Goal: Navigation & Orientation: Find specific page/section

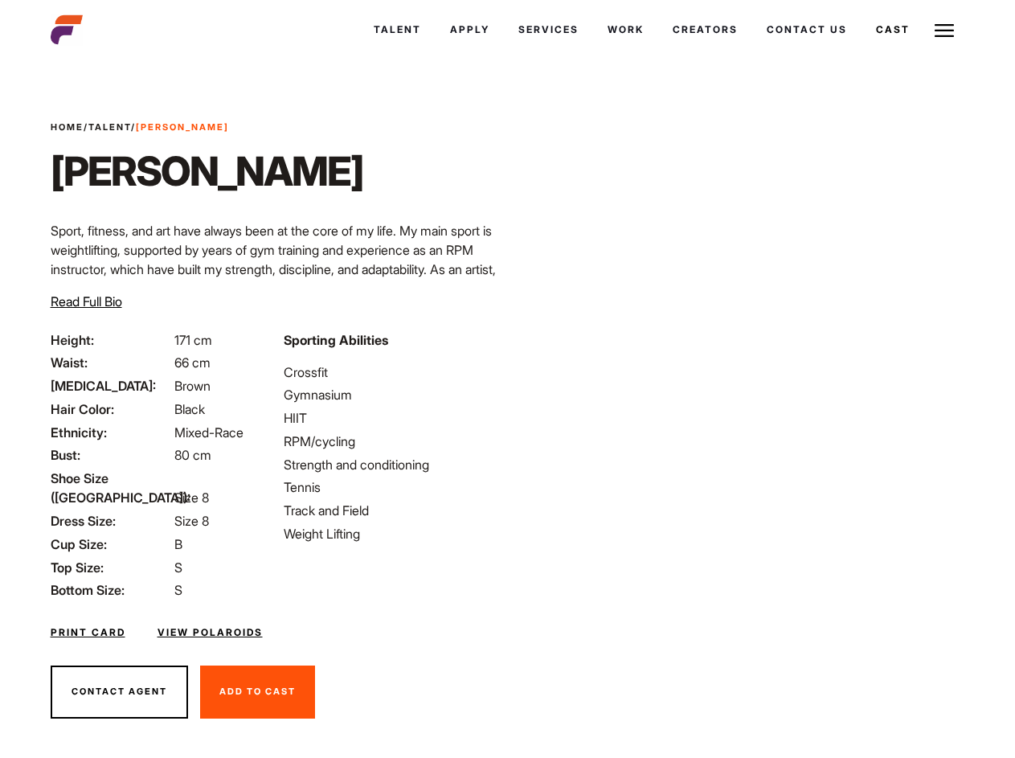
click at [861, 51] on link "Cast" at bounding box center [892, 29] width 63 height 43
click at [0, 0] on link "Casted Talent" at bounding box center [0, 0] width 0 height 0
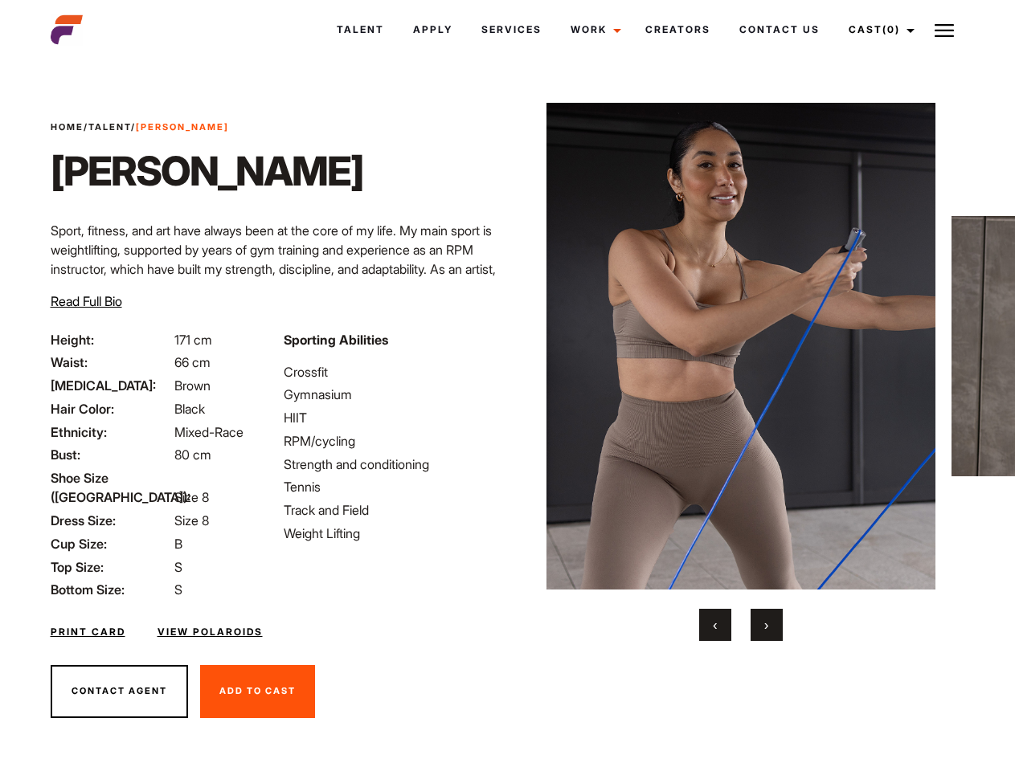
click at [876, 30] on link "Cast (0)" at bounding box center [879, 29] width 90 height 43
click at [944, 30] on img at bounding box center [943, 30] width 19 height 19
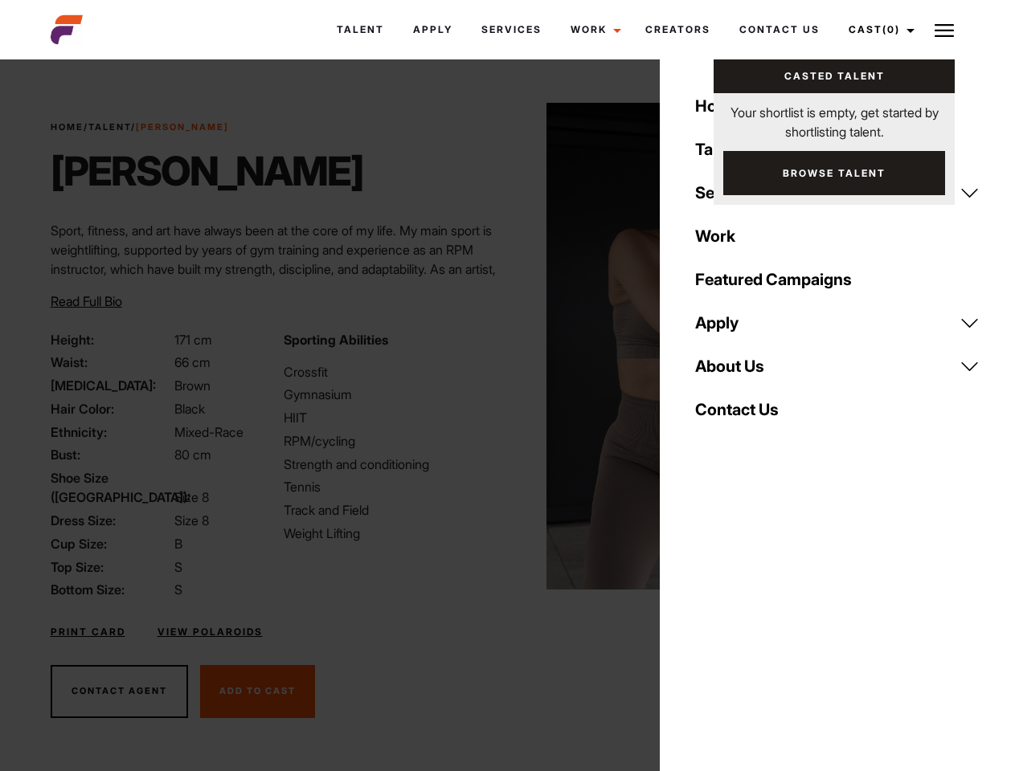
click at [740, 372] on img at bounding box center [741, 346] width 390 height 487
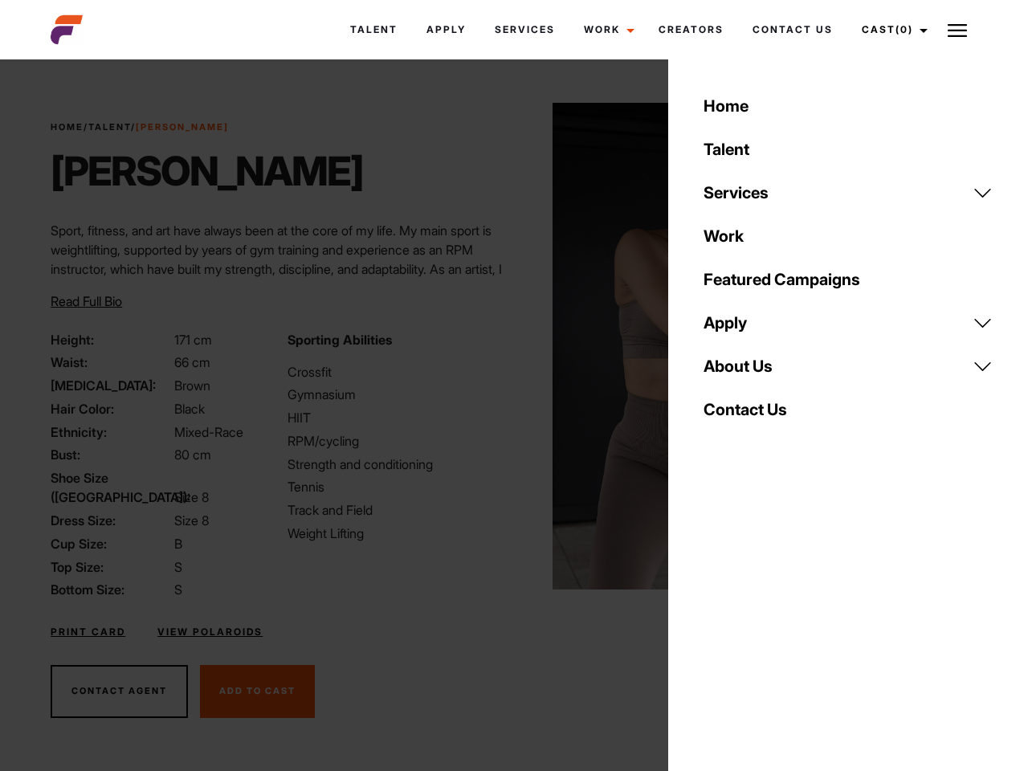
click at [507, 346] on div "Sporting Abilities Crossfit Gymnasium HIIT RPM/cycling Strength and conditionin…" at bounding box center [396, 465] width 236 height 270
click at [715, 625] on div "Home Talent Services Talent Casting Photography Videography Creative Hair and M…" at bounding box center [848, 385] width 360 height 771
click at [766, 625] on div "Home Talent Services Talent Casting Photography Videography Creative Hair and M…" at bounding box center [848, 385] width 360 height 771
